Goal: Information Seeking & Learning: Find specific fact

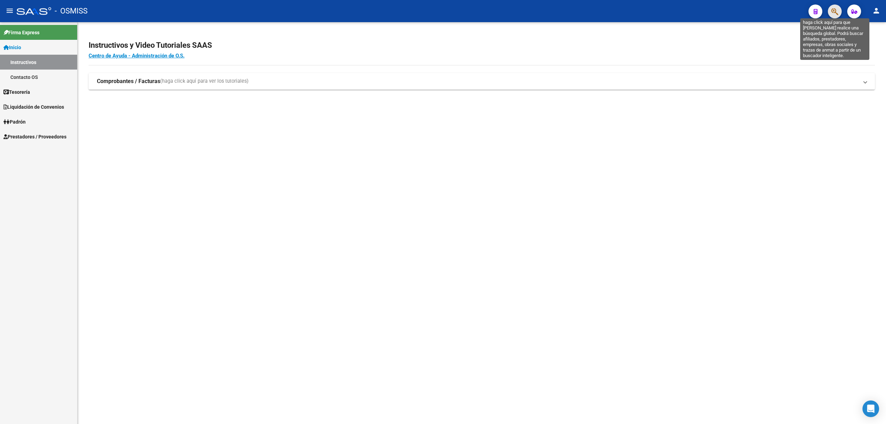
click at [833, 12] on icon "button" at bounding box center [835, 12] width 7 height 8
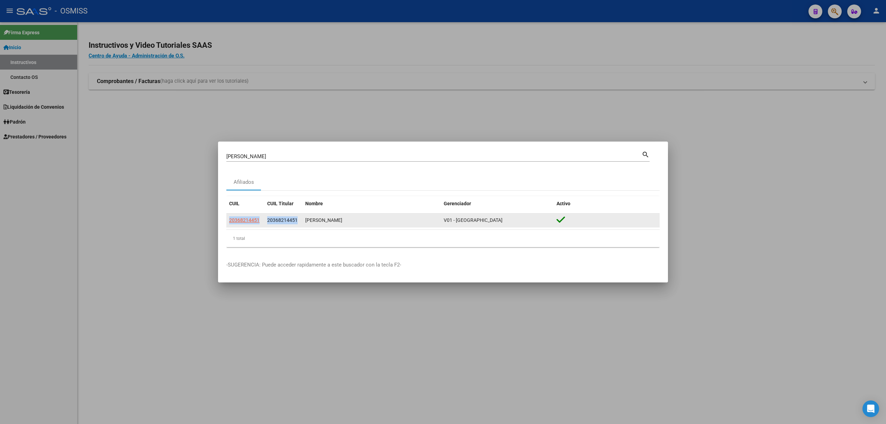
drag, startPoint x: 227, startPoint y: 221, endPoint x: 296, endPoint y: 221, distance: 69.3
click at [296, 221] on div "20368214451 20368214451 [PERSON_NAME] V01 - [PERSON_NAME]" at bounding box center [443, 221] width 434 height 14
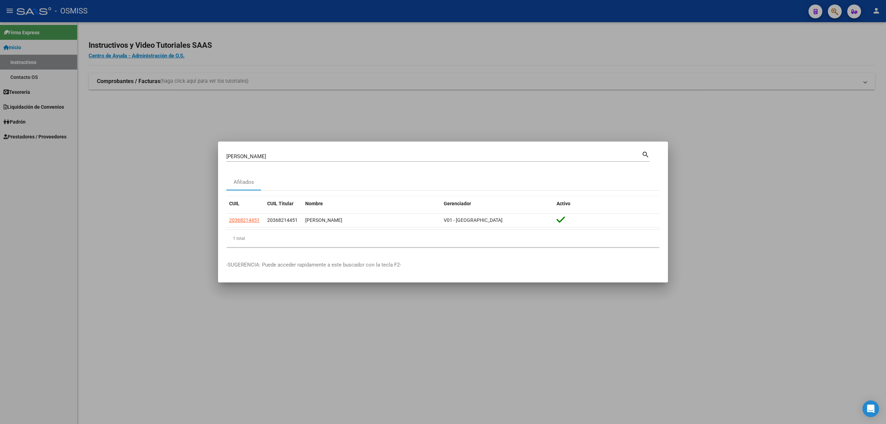
click at [298, 235] on div "1 total" at bounding box center [443, 238] width 434 height 17
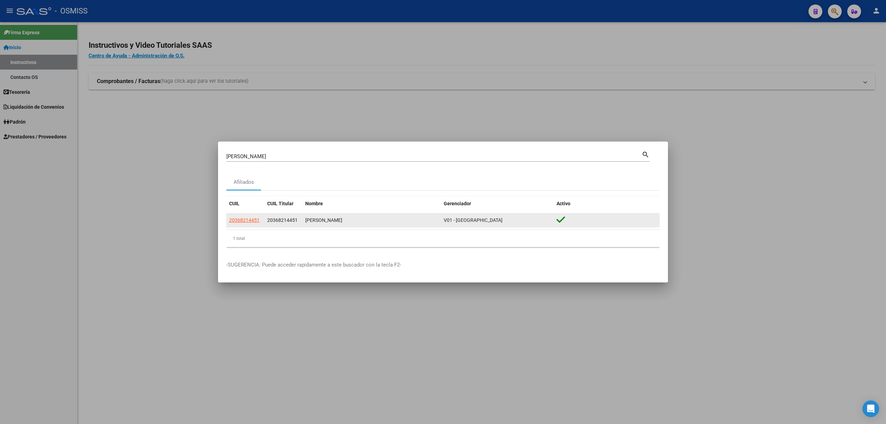
drag, startPoint x: 267, startPoint y: 221, endPoint x: 400, endPoint y: 220, distance: 132.3
click at [400, 220] on div "20368214451 20368214451 [PERSON_NAME] V01 - [PERSON_NAME]" at bounding box center [443, 221] width 434 height 14
copy div "20368214451 [PERSON_NAME]"
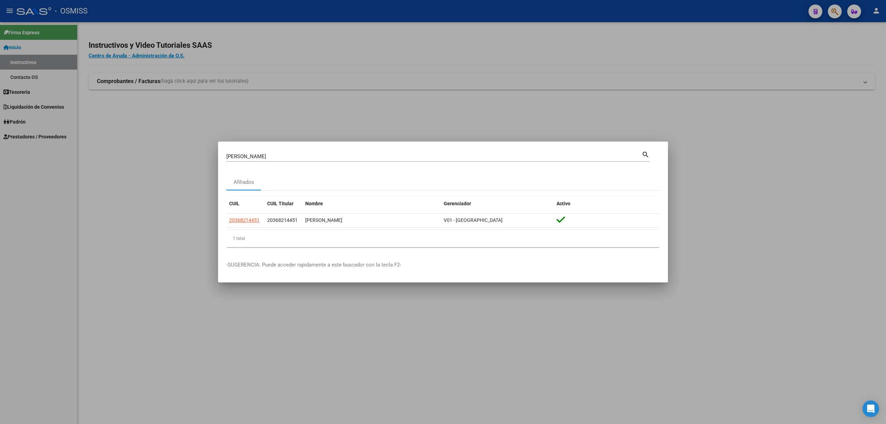
click at [647, 154] on mat-icon "search" at bounding box center [646, 154] width 8 height 8
drag, startPoint x: 255, startPoint y: 159, endPoint x: 221, endPoint y: 159, distance: 33.9
click at [221, 159] on mat-dialog-content "[PERSON_NAME] Buscar (apellido, dni, cuil, nro traspaso, cuit, obra social) sea…" at bounding box center [443, 201] width 450 height 103
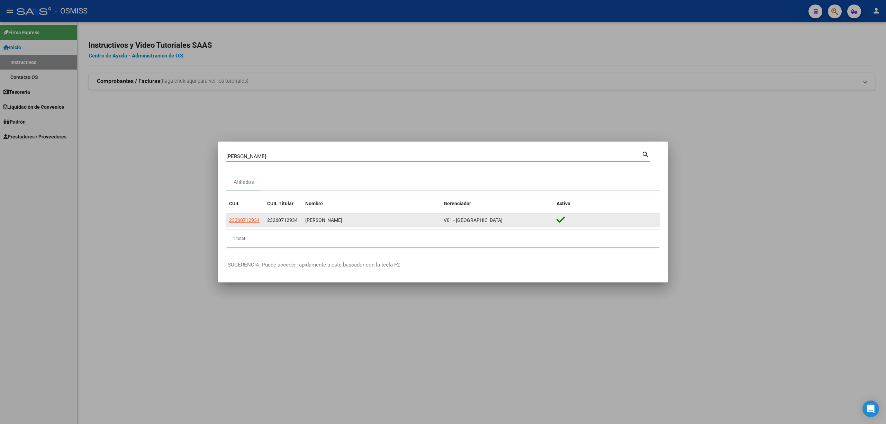
drag, startPoint x: 268, startPoint y: 220, endPoint x: 384, endPoint y: 218, distance: 116.7
click at [384, 218] on div "23260712934 23260712934 [PERSON_NAME][GEOGRAPHIC_DATA][PERSON_NAME]" at bounding box center [443, 221] width 434 height 14
copy div "23260712934 [PERSON_NAME]"
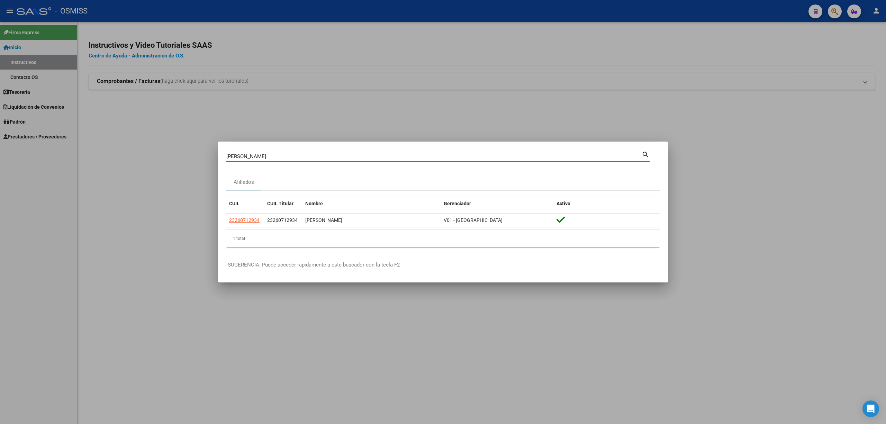
drag, startPoint x: 283, startPoint y: 153, endPoint x: 215, endPoint y: 157, distance: 67.6
click at [215, 157] on div "[PERSON_NAME] (apellido, dni, cuil, nro traspaso, cuit, obra social) search Afi…" at bounding box center [443, 212] width 886 height 424
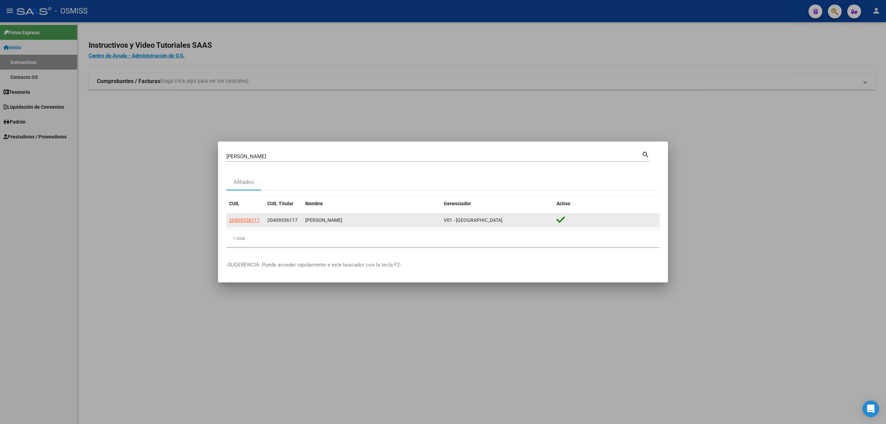
drag, startPoint x: 268, startPoint y: 218, endPoint x: 363, endPoint y: 218, distance: 95.6
click at [365, 218] on div "20409336117 20409336117 [PERSON_NAME] V01 - [PERSON_NAME]" at bounding box center [443, 221] width 434 height 14
copy div "20409336117 [PERSON_NAME]"
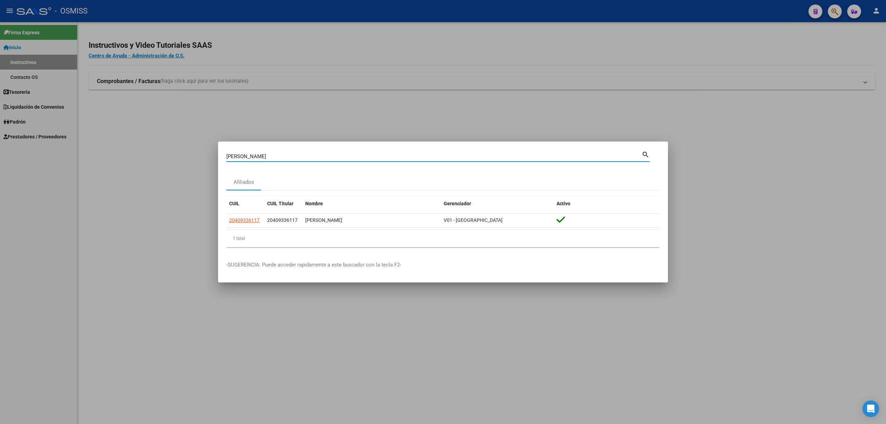
drag, startPoint x: 277, startPoint y: 158, endPoint x: 221, endPoint y: 157, distance: 56.4
click at [221, 157] on mat-dialog-content "[PERSON_NAME] (apellido, dni, cuil, nro traspaso, cuit, obra social) search Afi…" at bounding box center [443, 201] width 450 height 103
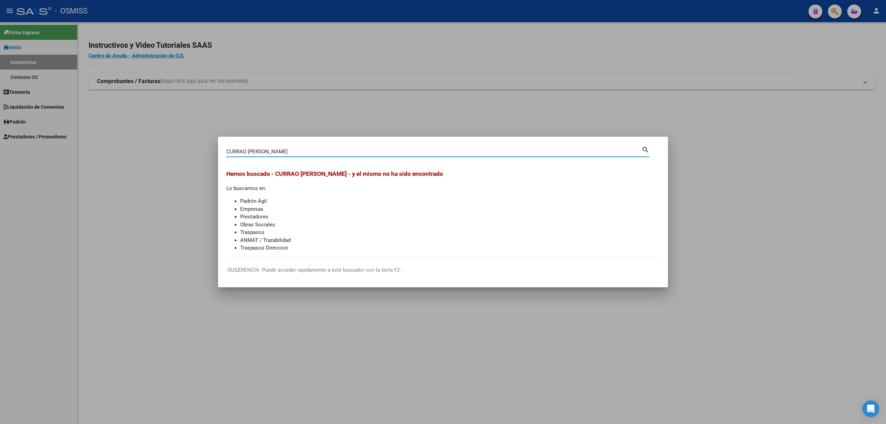
drag, startPoint x: 273, startPoint y: 151, endPoint x: 222, endPoint y: 151, distance: 50.9
click at [222, 151] on mat-dialog-content "CURRAO [PERSON_NAME] (apellido, dni, cuil, nro traspaso, cuit, obra social) sea…" at bounding box center [443, 201] width 450 height 113
click at [265, 150] on input "26581644" at bounding box center [434, 152] width 416 height 6
drag, startPoint x: 266, startPoint y: 149, endPoint x: 218, endPoint y: 147, distance: 47.8
click at [219, 147] on mat-dialog-content "26581644 Buscar (apellido, dni, cuil, nro traspaso, cuit, obra social) search H…" at bounding box center [443, 201] width 450 height 113
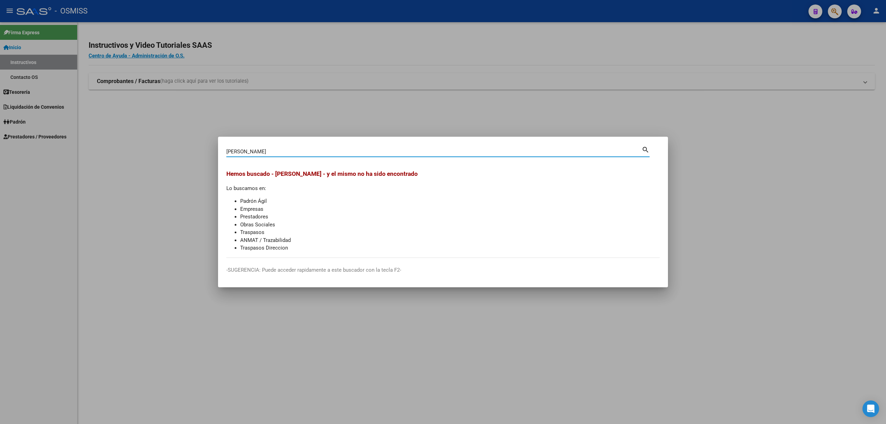
drag, startPoint x: 276, startPoint y: 152, endPoint x: 218, endPoint y: 150, distance: 57.9
click at [218, 150] on mat-dialog-content "[PERSON_NAME] (apellido, dni, cuil, nro traspaso, cuit, obra social) search Hem…" at bounding box center [443, 201] width 450 height 113
drag, startPoint x: 265, startPoint y: 148, endPoint x: 233, endPoint y: 147, distance: 32.2
click at [228, 147] on div "44394406 Buscar (apellido, dni, [PERSON_NAME], [PERSON_NAME], cuit, obra social)" at bounding box center [434, 151] width 416 height 10
drag, startPoint x: 258, startPoint y: 152, endPoint x: 222, endPoint y: 151, distance: 35.7
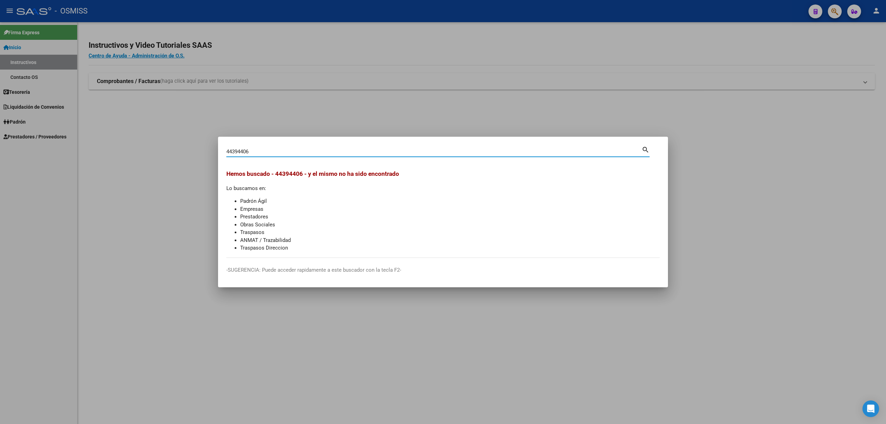
click at [222, 151] on mat-dialog-content "44394406 Buscar (apellido, dni, cuil, nro traspaso, cuit, obra social) search H…" at bounding box center [443, 201] width 450 height 113
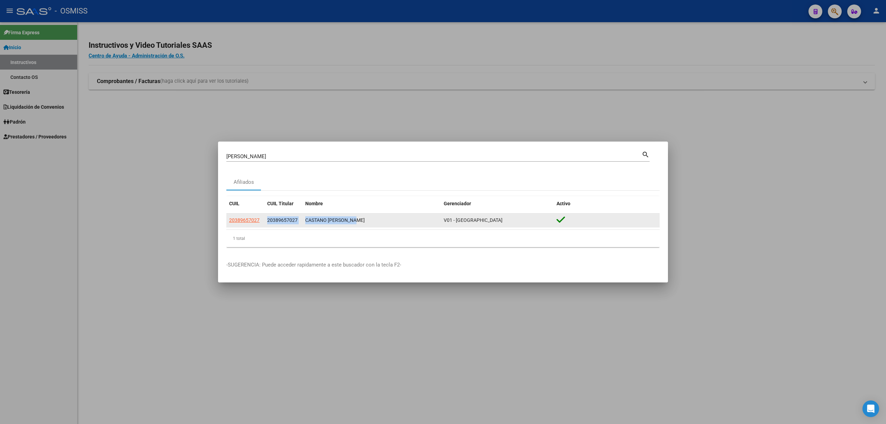
drag, startPoint x: 267, startPoint y: 218, endPoint x: 365, endPoint y: 218, distance: 97.6
click at [365, 218] on div "20389657027 20389657027 [GEOGRAPHIC_DATA][PERSON_NAME][PERSON_NAME]" at bounding box center [443, 221] width 434 height 14
copy div "20389657027 CASTANO [PERSON_NAME]"
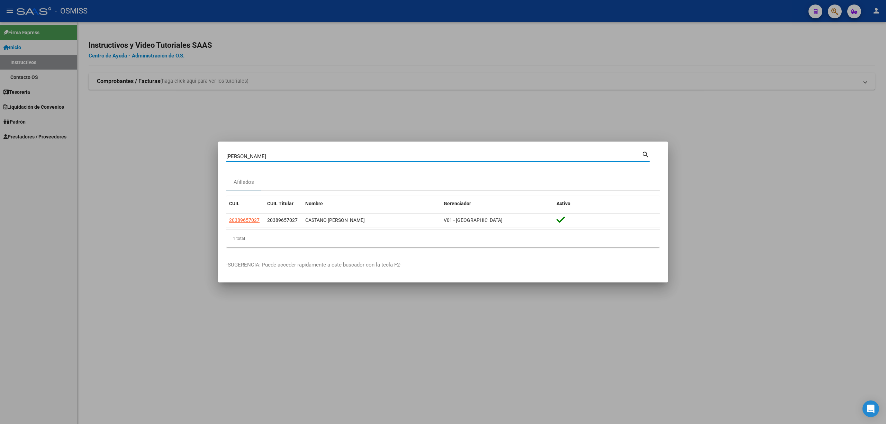
drag, startPoint x: 268, startPoint y: 157, endPoint x: 222, endPoint y: 155, distance: 46.1
click at [222, 155] on mat-dialog-content "[PERSON_NAME] (apellido, dni, cuil, [PERSON_NAME], cuit, obra social) search Af…" at bounding box center [443, 201] width 450 height 103
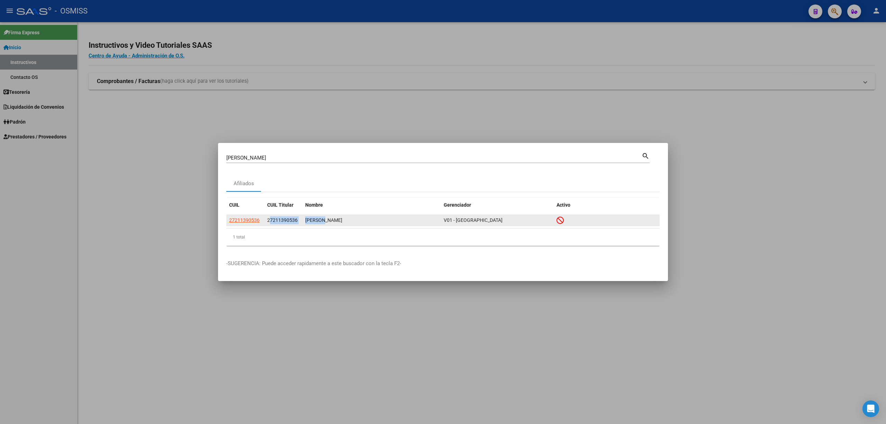
drag, startPoint x: 269, startPoint y: 219, endPoint x: 321, endPoint y: 219, distance: 52.6
click at [321, 219] on div "27211390536 27211390536 [PERSON_NAME] V01 - [PERSON_NAME]" at bounding box center [443, 220] width 434 height 11
click at [265, 219] on datatable-body-cell "27211390536" at bounding box center [284, 220] width 38 height 11
drag, startPoint x: 267, startPoint y: 219, endPoint x: 377, endPoint y: 219, distance: 109.4
click at [377, 219] on div "27211390536 27211390536 [PERSON_NAME] V01 - [PERSON_NAME]" at bounding box center [443, 220] width 434 height 11
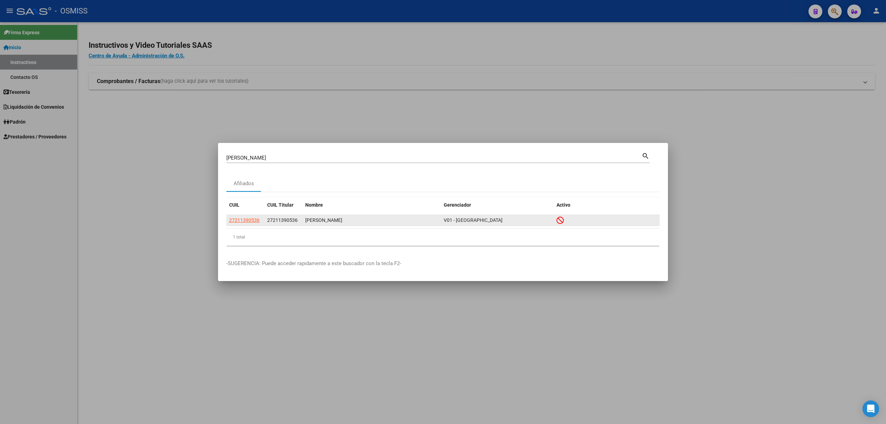
copy div "27211390536 [PERSON_NAME]"
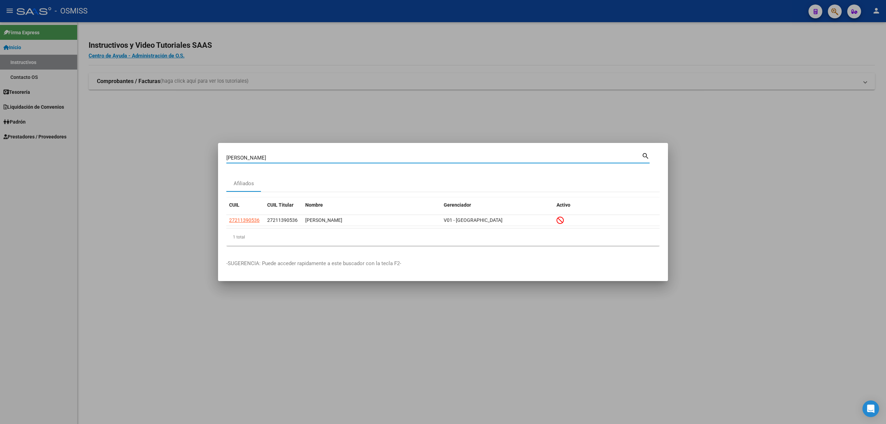
drag, startPoint x: 261, startPoint y: 158, endPoint x: 226, endPoint y: 159, distance: 34.6
click at [226, 159] on input "[PERSON_NAME]" at bounding box center [434, 158] width 416 height 6
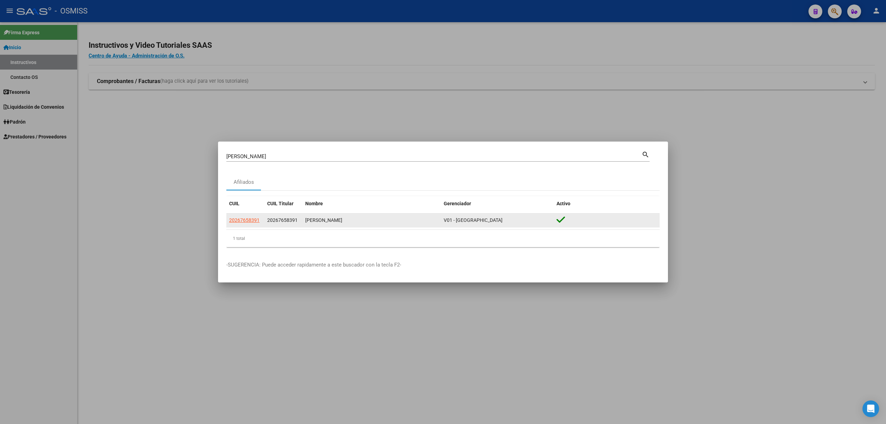
click at [267, 220] on datatable-body-cell "20267658391" at bounding box center [284, 221] width 38 height 14
drag, startPoint x: 268, startPoint y: 220, endPoint x: 385, endPoint y: 220, distance: 117.4
click at [385, 220] on div "20267658391 20267658391 [PERSON_NAME][GEOGRAPHIC_DATA] - [PERSON_NAME]" at bounding box center [443, 221] width 434 height 14
copy div "20267658391 [PERSON_NAME]"
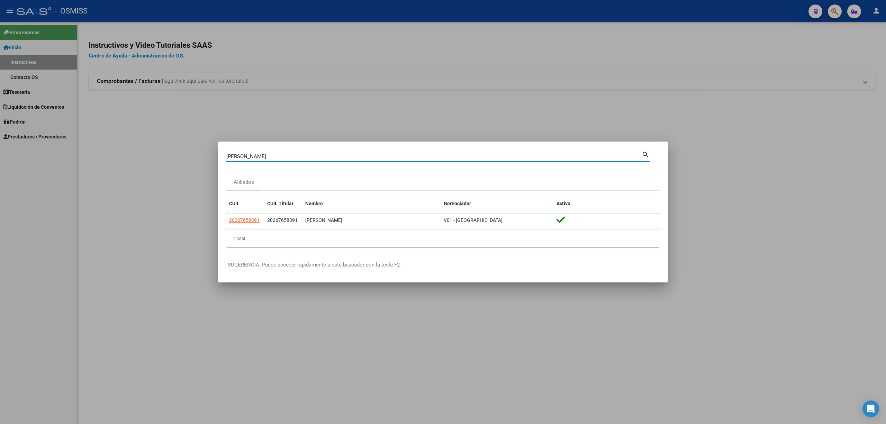
drag, startPoint x: 271, startPoint y: 156, endPoint x: 214, endPoint y: 155, distance: 56.8
click at [214, 155] on div "[PERSON_NAME] (apellido, dni, cuil, nro traspaso, cuit, obra social) search Afi…" at bounding box center [443, 212] width 886 height 424
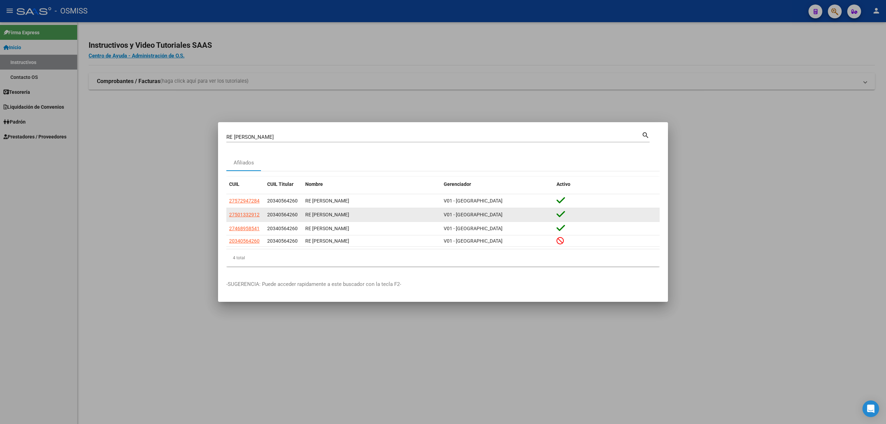
drag, startPoint x: 268, startPoint y: 215, endPoint x: 370, endPoint y: 214, distance: 102.5
click at [370, 214] on div "27501332912 20340564260 RE [PERSON_NAME] V01 - [PERSON_NAME]" at bounding box center [443, 215] width 434 height 14
copy div "20340564260 RE [PERSON_NAME]"
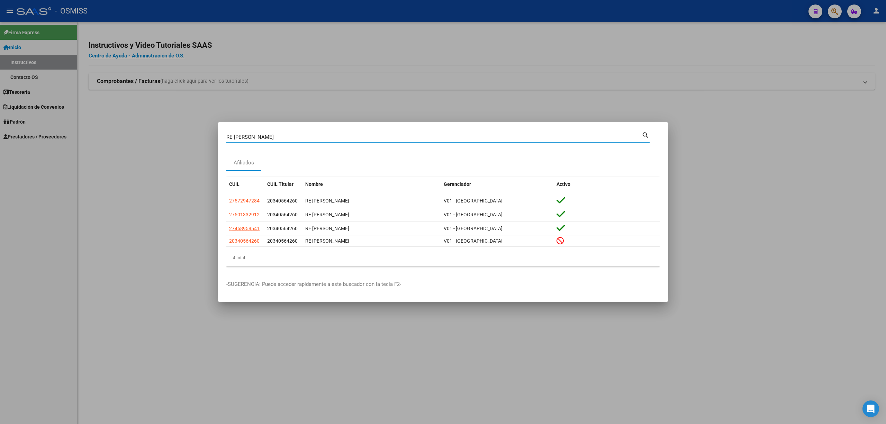
drag, startPoint x: 257, startPoint y: 136, endPoint x: 223, endPoint y: 136, distance: 33.6
click at [223, 136] on mat-dialog-content "RE [PERSON_NAME] (apellido, dni, cuil, nro traspaso, cuit, obra social) search …" at bounding box center [443, 202] width 450 height 142
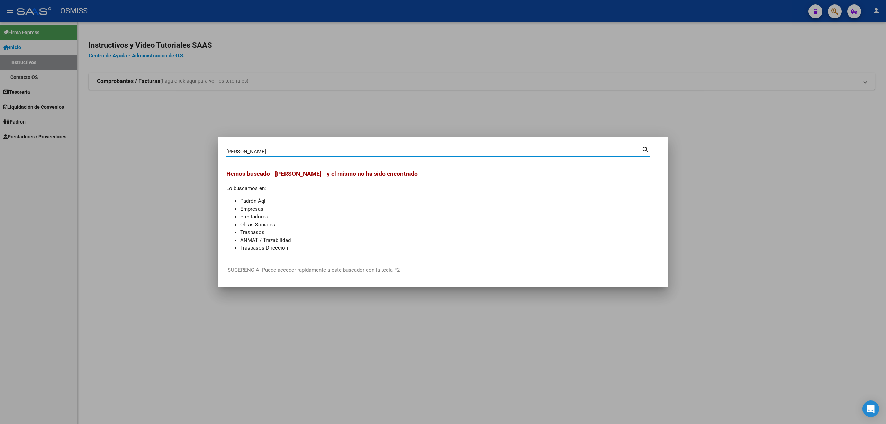
drag, startPoint x: 276, startPoint y: 150, endPoint x: 222, endPoint y: 155, distance: 54.3
click at [222, 155] on mat-dialog-content "[PERSON_NAME] Buscar (apellido, dni, cuil, nro traspaso, cuit, obra social) sea…" at bounding box center [443, 201] width 450 height 113
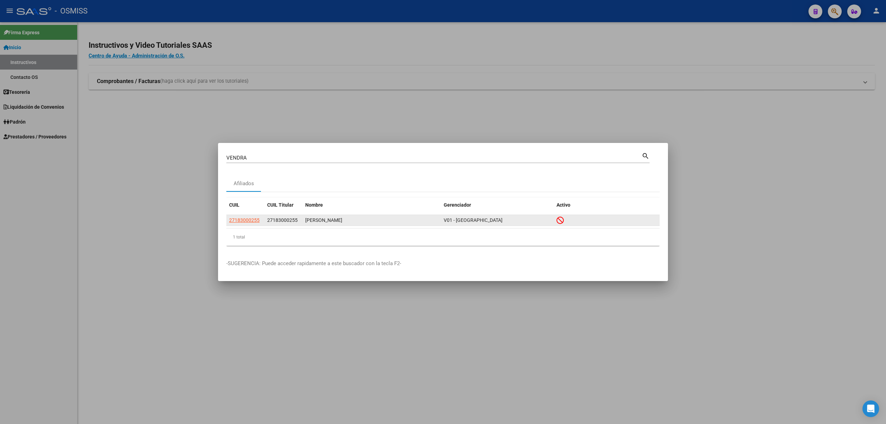
drag, startPoint x: 267, startPoint y: 219, endPoint x: 396, endPoint y: 219, distance: 129.2
click at [396, 219] on div "27183000255 27183000255 [PERSON_NAME] V01 - [PERSON_NAME]" at bounding box center [443, 220] width 434 height 11
copy div "27183000255 [PERSON_NAME]"
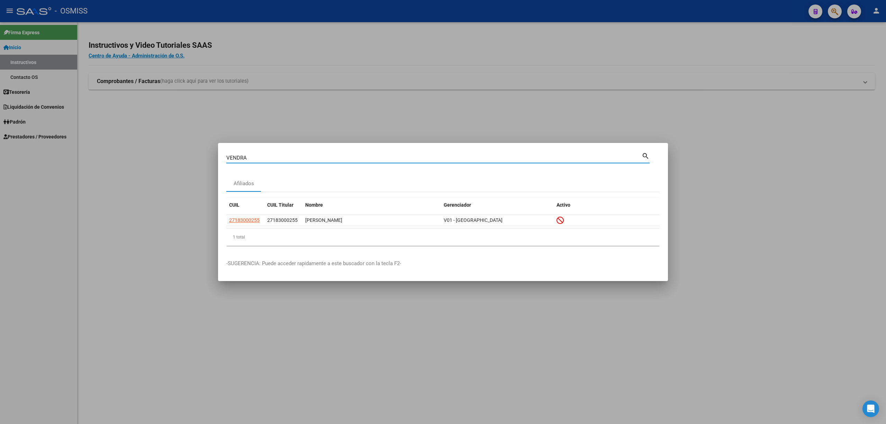
drag, startPoint x: 252, startPoint y: 159, endPoint x: 223, endPoint y: 159, distance: 29.1
click at [223, 159] on mat-dialog-content "VENDRA Buscar (apellido, dni, cuil, nro traspaso, cuit, obra social) search Afi…" at bounding box center [443, 201] width 450 height 100
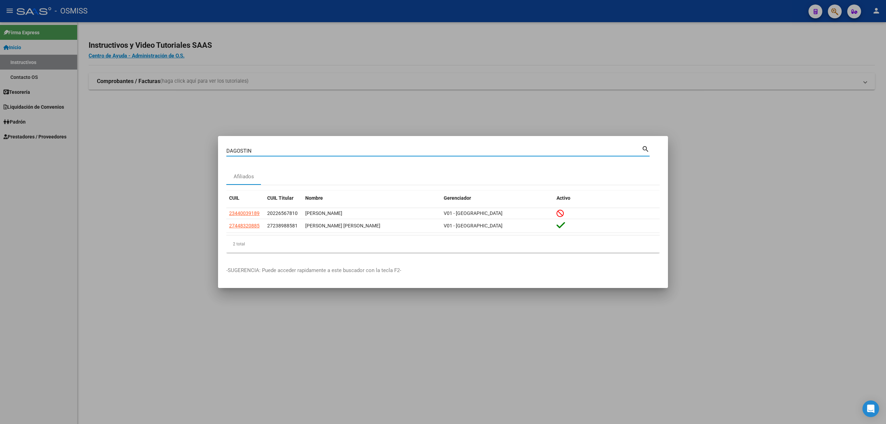
drag, startPoint x: 240, startPoint y: 150, endPoint x: 222, endPoint y: 148, distance: 18.8
click at [222, 148] on mat-dialog-content "[PERSON_NAME] (apellido, dni, cuil, nro traspaso, cuit, obra social) search Afi…" at bounding box center [443, 201] width 450 height 114
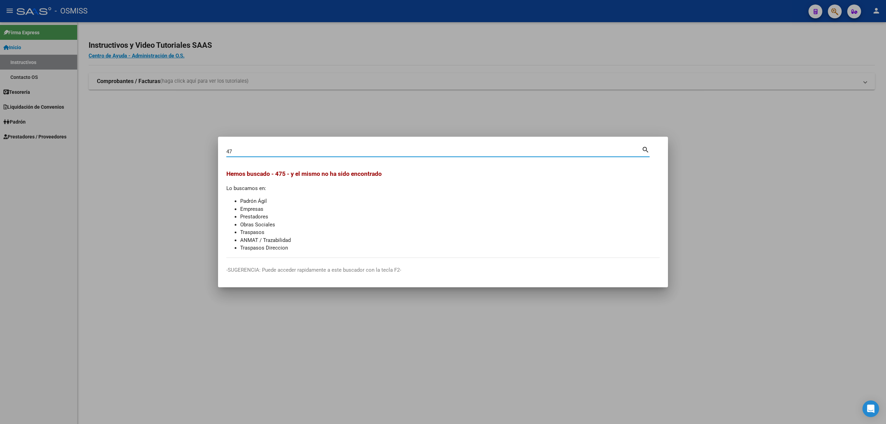
type input "4"
type input "[PERSON_NAME]"
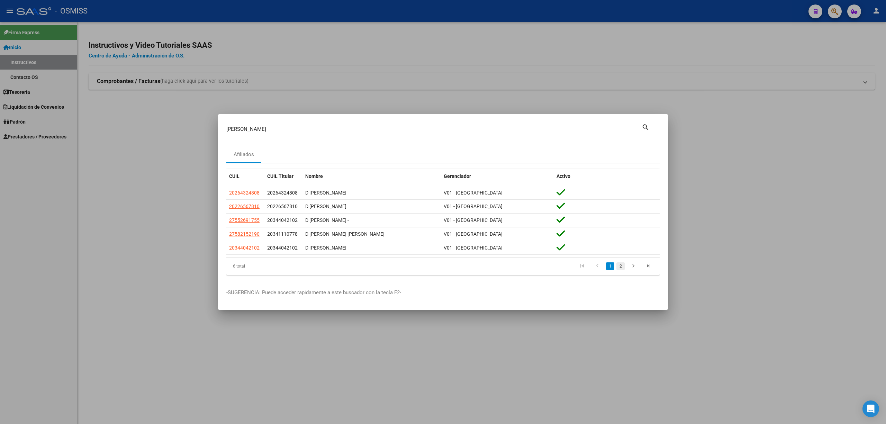
click at [625, 266] on link "2" at bounding box center [621, 266] width 8 height 8
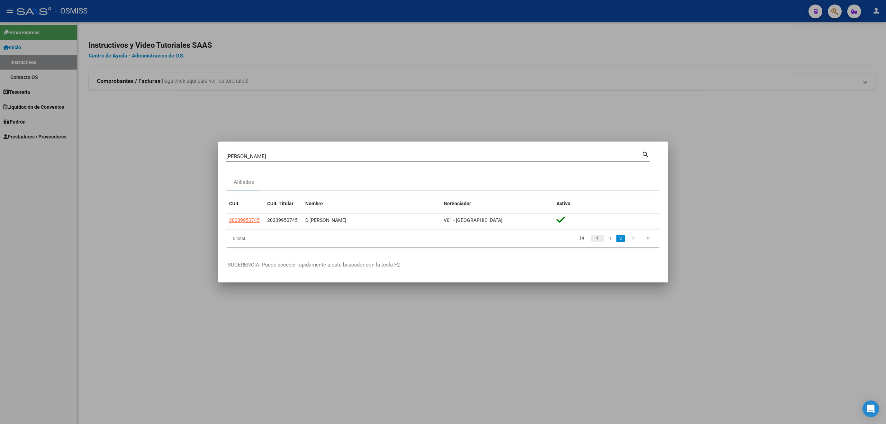
click at [598, 240] on icon "go to previous page" at bounding box center [597, 239] width 9 height 8
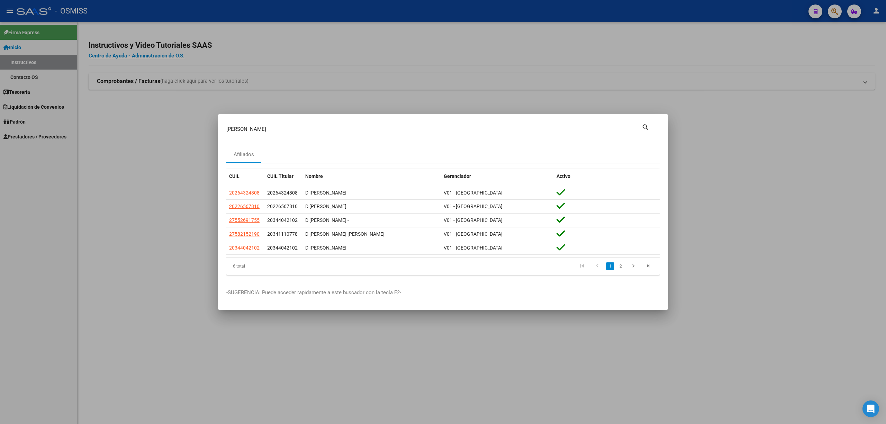
click at [498, 129] on input "[PERSON_NAME]" at bounding box center [434, 129] width 416 height 6
drag, startPoint x: 265, startPoint y: 126, endPoint x: 195, endPoint y: 128, distance: 70.0
click at [195, 128] on div "[PERSON_NAME] (apellido, dni, cuil, nro traspaso, cuit, obra social) search Afi…" at bounding box center [443, 212] width 886 height 424
click at [642, 123] on mat-icon "search" at bounding box center [646, 127] width 8 height 8
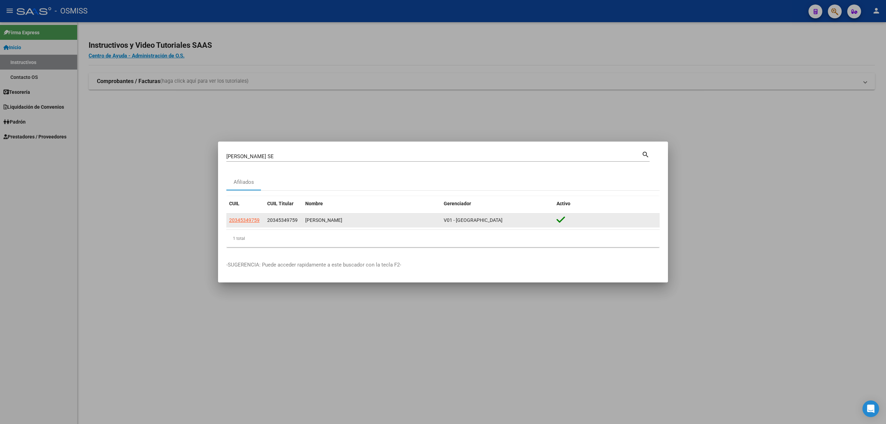
drag, startPoint x: 267, startPoint y: 220, endPoint x: 393, endPoint y: 219, distance: 125.3
click at [393, 219] on div "20345349759 20345349759 [PERSON_NAME] V01 - [PERSON_NAME]" at bounding box center [443, 221] width 434 height 14
copy div "20345349759 [PERSON_NAME]"
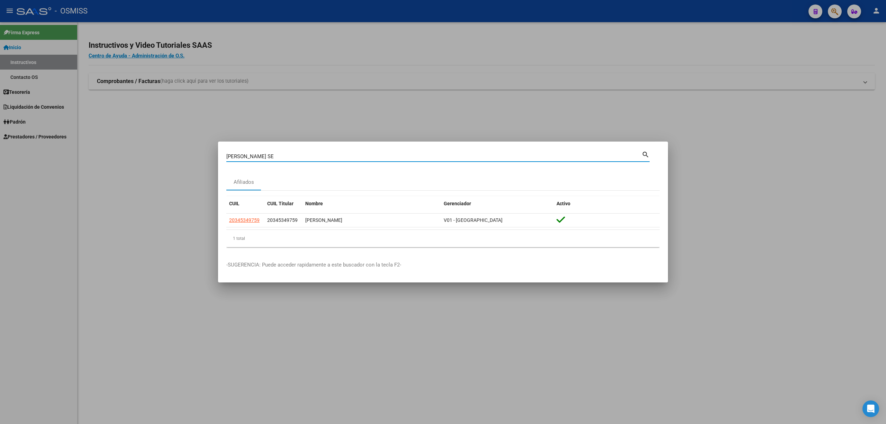
drag, startPoint x: 255, startPoint y: 154, endPoint x: 224, endPoint y: 154, distance: 30.5
click at [224, 154] on mat-dialog-content "[PERSON_NAME] SE Buscar (apellido, dni, cuil, nro traspaso, cuit, obra social) …" at bounding box center [443, 201] width 450 height 103
type input "M"
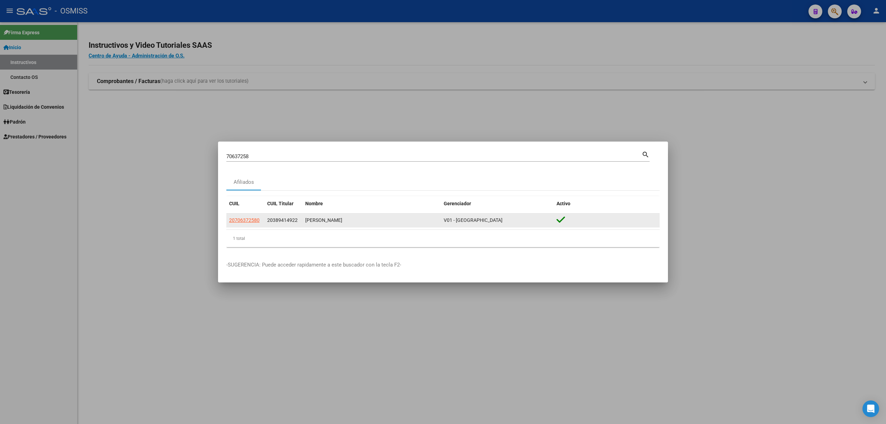
click at [267, 220] on datatable-body-cell "20389414922" at bounding box center [284, 221] width 38 height 14
drag, startPoint x: 267, startPoint y: 220, endPoint x: 392, endPoint y: 222, distance: 124.7
click at [392, 222] on div "20706372580 20389414922 [PERSON_NAME][GEOGRAPHIC_DATA][PERSON_NAME]" at bounding box center [443, 221] width 434 height 14
copy div "20389414922 [PERSON_NAME]"
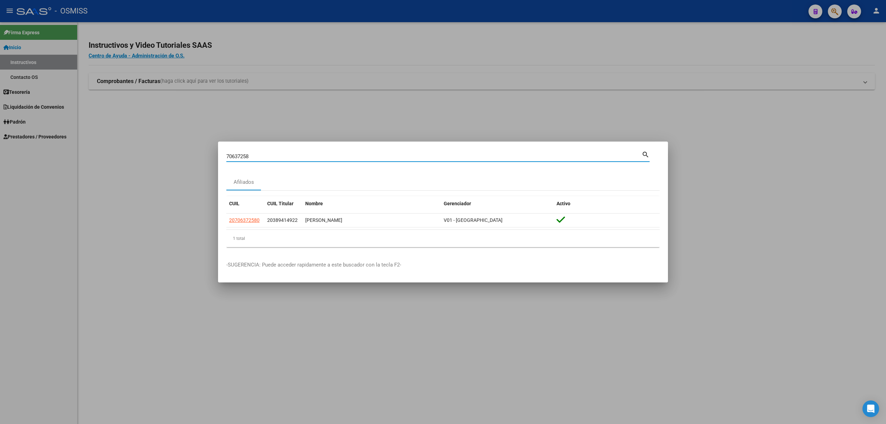
drag, startPoint x: 259, startPoint y: 156, endPoint x: 211, endPoint y: 157, distance: 48.5
click at [211, 157] on div "70637258 Buscar (apellido, dni, cuil, nro traspaso, cuit, obra social) search A…" at bounding box center [443, 212] width 886 height 424
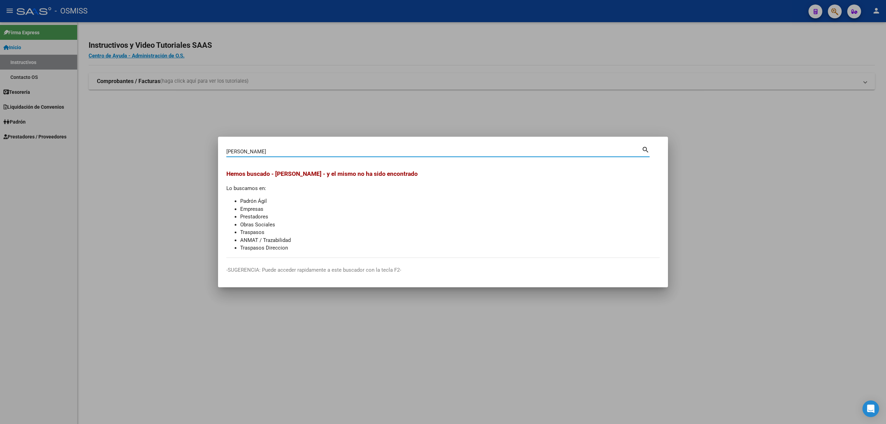
drag, startPoint x: 283, startPoint y: 149, endPoint x: 209, endPoint y: 151, distance: 73.1
click at [209, 151] on div "[PERSON_NAME] (apellido, dni, cuil, nro traspaso, cuit, obra social) search [PE…" at bounding box center [443, 212] width 886 height 424
drag, startPoint x: 258, startPoint y: 149, endPoint x: 220, endPoint y: 149, distance: 38.8
click at [220, 149] on mat-dialog-content "20301618 Buscar (apellido, dni, cuil, nro traspaso, cuit, obra social) search H…" at bounding box center [443, 201] width 450 height 113
drag, startPoint x: 260, startPoint y: 154, endPoint x: 225, endPoint y: 150, distance: 36.0
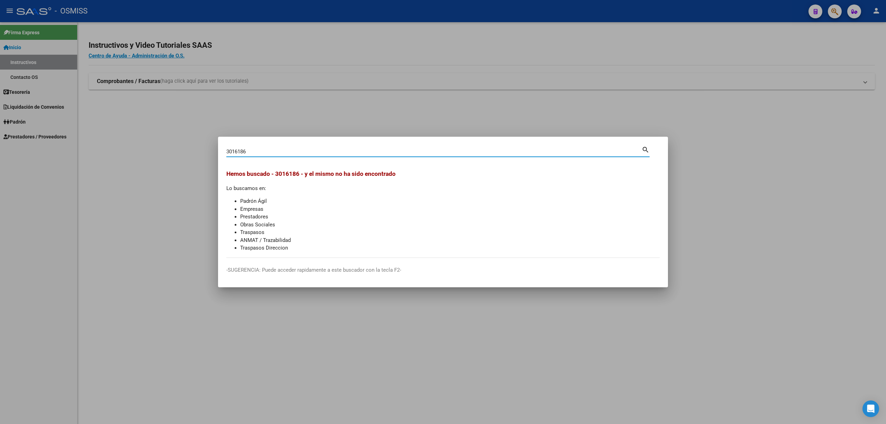
click at [225, 150] on mat-dialog-content "3016186 Buscar (apellido, dni, cuil, nro traspaso, cuit, obra social) search [P…" at bounding box center [443, 201] width 450 height 113
drag, startPoint x: 287, startPoint y: 151, endPoint x: 223, endPoint y: 147, distance: 63.8
click at [223, 147] on mat-dialog-content "[PERSON_NAME] (apellido, dni, cuil, nro traspaso, cuit, obra social) search [PE…" at bounding box center [443, 201] width 450 height 113
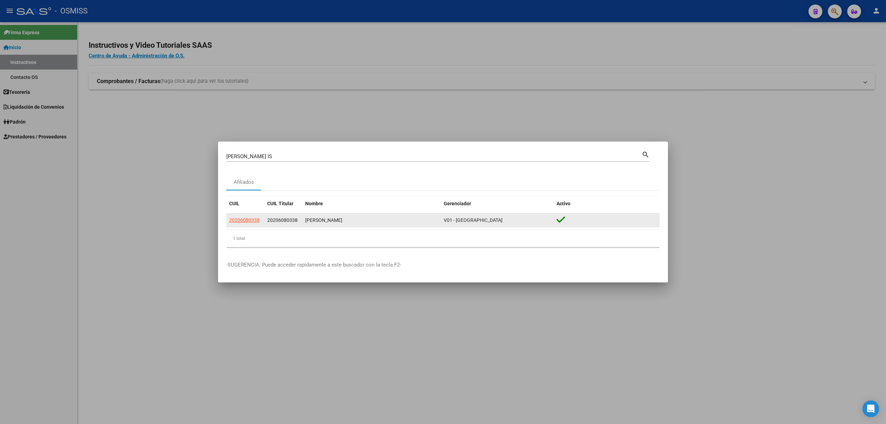
drag, startPoint x: 267, startPoint y: 221, endPoint x: 383, endPoint y: 222, distance: 116.3
click at [383, 222] on div "20206080338 20206080338 [PERSON_NAME][GEOGRAPHIC_DATA][PERSON_NAME]" at bounding box center [443, 221] width 434 height 14
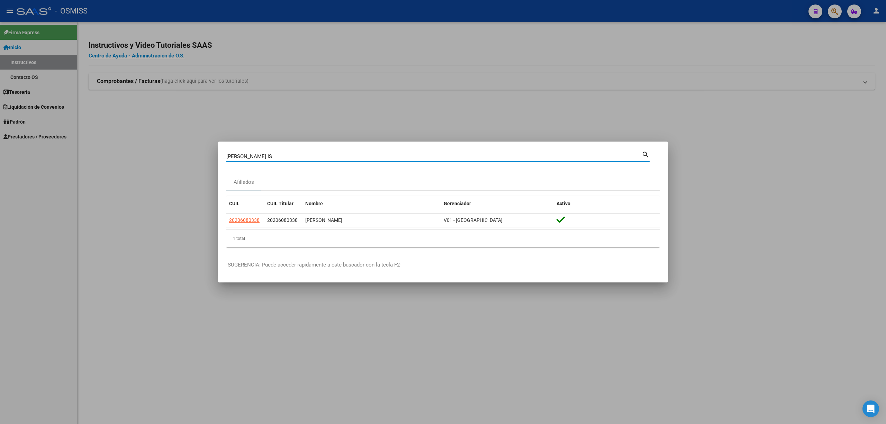
drag, startPoint x: 264, startPoint y: 157, endPoint x: 219, endPoint y: 158, distance: 45.0
click at [219, 158] on mat-dialog-content "[PERSON_NAME] IS Buscar (apellido, dni, cuil, nro traspaso, cuit, obra social) …" at bounding box center [443, 201] width 450 height 103
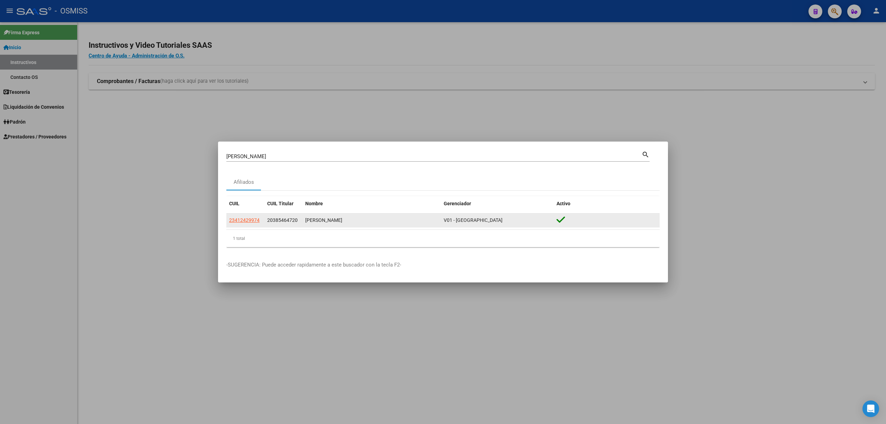
drag, startPoint x: 267, startPoint y: 220, endPoint x: 386, endPoint y: 216, distance: 118.5
click at [386, 216] on div "23412429974 20385464720 [PERSON_NAME] V01 - [PERSON_NAME]" at bounding box center [443, 221] width 434 height 14
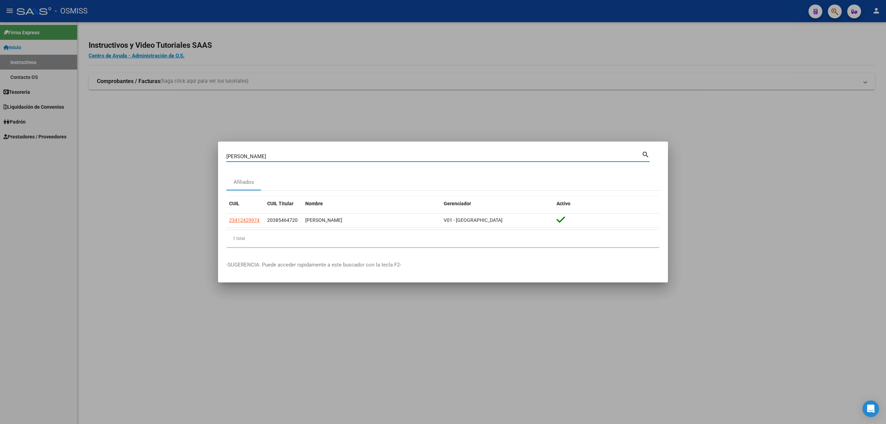
drag, startPoint x: 272, startPoint y: 154, endPoint x: 212, endPoint y: 157, distance: 60.0
click at [212, 157] on div "[PERSON_NAME] (apellido, dni, cuil, nro traspaso, cuit, obra social) search Afi…" at bounding box center [443, 212] width 886 height 424
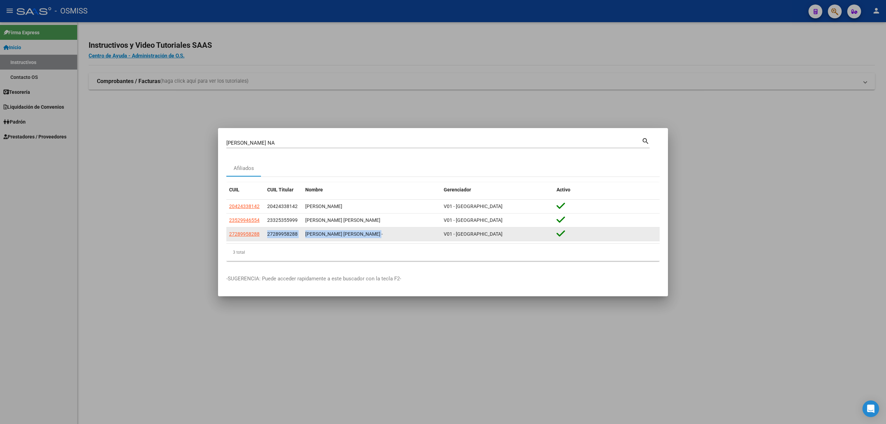
drag, startPoint x: 267, startPoint y: 235, endPoint x: 379, endPoint y: 231, distance: 111.5
click at [379, 231] on div "27289958288 27289958288 [PERSON_NAME] [PERSON_NAME] - V01 - [PERSON_NAME]" at bounding box center [443, 234] width 434 height 14
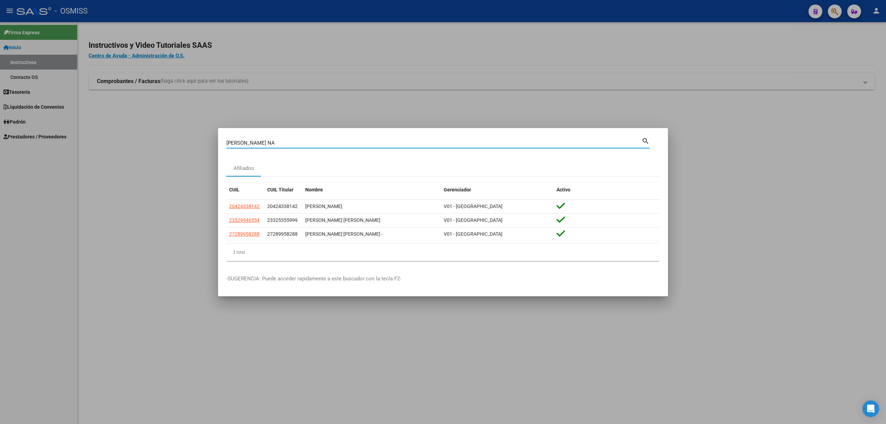
drag, startPoint x: 268, startPoint y: 140, endPoint x: 215, endPoint y: 140, distance: 53.0
click at [215, 140] on div "[PERSON_NAME] NA Buscar (apellido, dni, cuil, nro traspaso, cuit, obra social) …" at bounding box center [443, 212] width 886 height 424
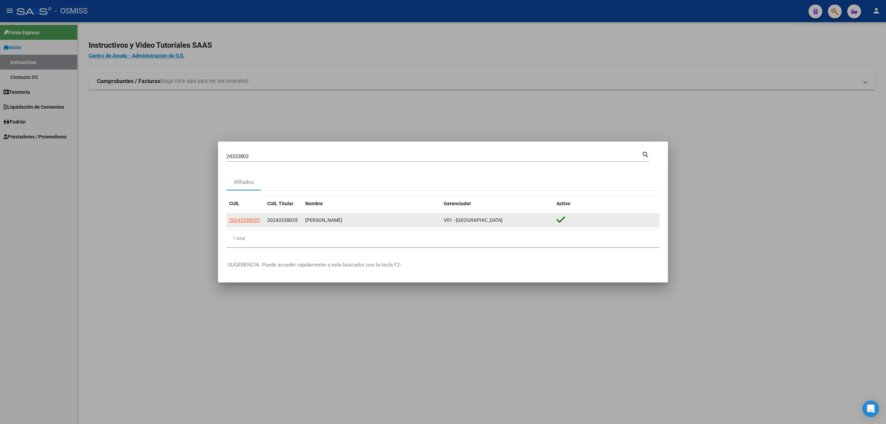
drag, startPoint x: 267, startPoint y: 220, endPoint x: 370, endPoint y: 218, distance: 102.5
click at [370, 218] on div "20243338035 20243338035 [PERSON_NAME] V01 - [PERSON_NAME]" at bounding box center [443, 221] width 434 height 14
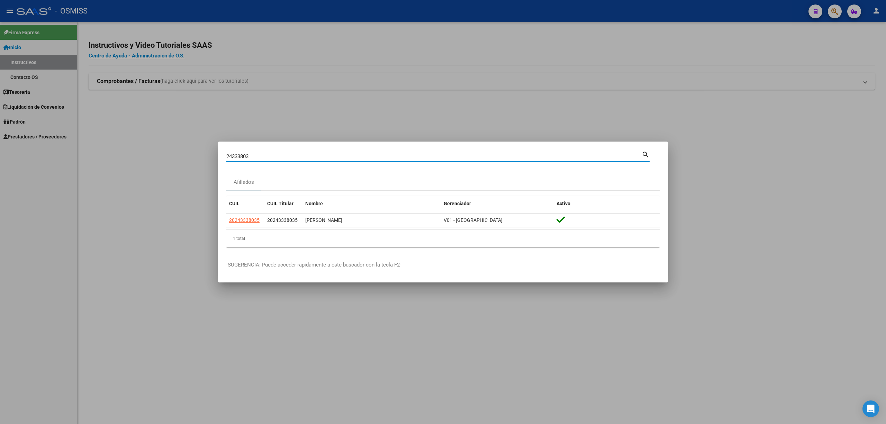
drag, startPoint x: 262, startPoint y: 155, endPoint x: 215, endPoint y: 155, distance: 46.4
click at [215, 155] on div "24333803 Buscar (apellido, dni, cuil, nro traspaso, cuit, obra social) search A…" at bounding box center [443, 212] width 886 height 424
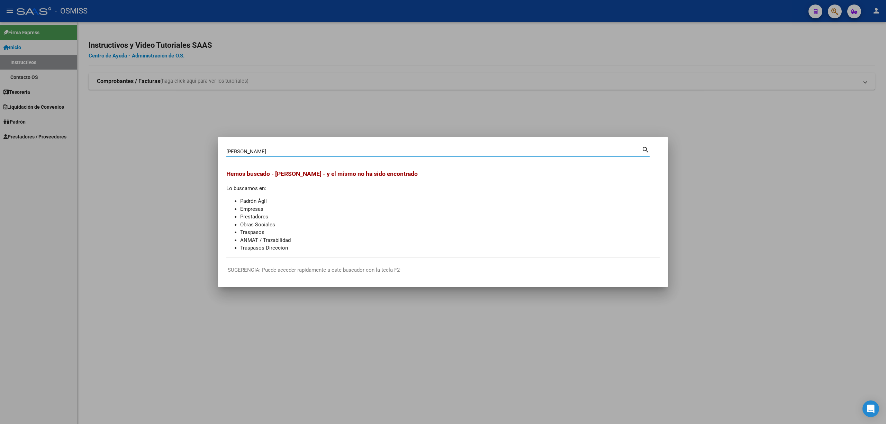
click at [237, 151] on input "[PERSON_NAME]" at bounding box center [434, 152] width 416 height 6
click at [276, 149] on input "[PERSON_NAME]" at bounding box center [434, 152] width 416 height 6
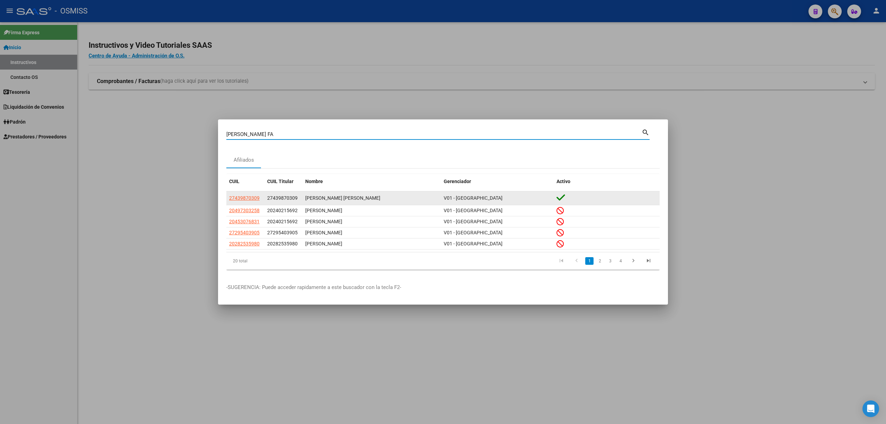
type input "[PERSON_NAME] FA"
